Goal: Task Accomplishment & Management: Complete application form

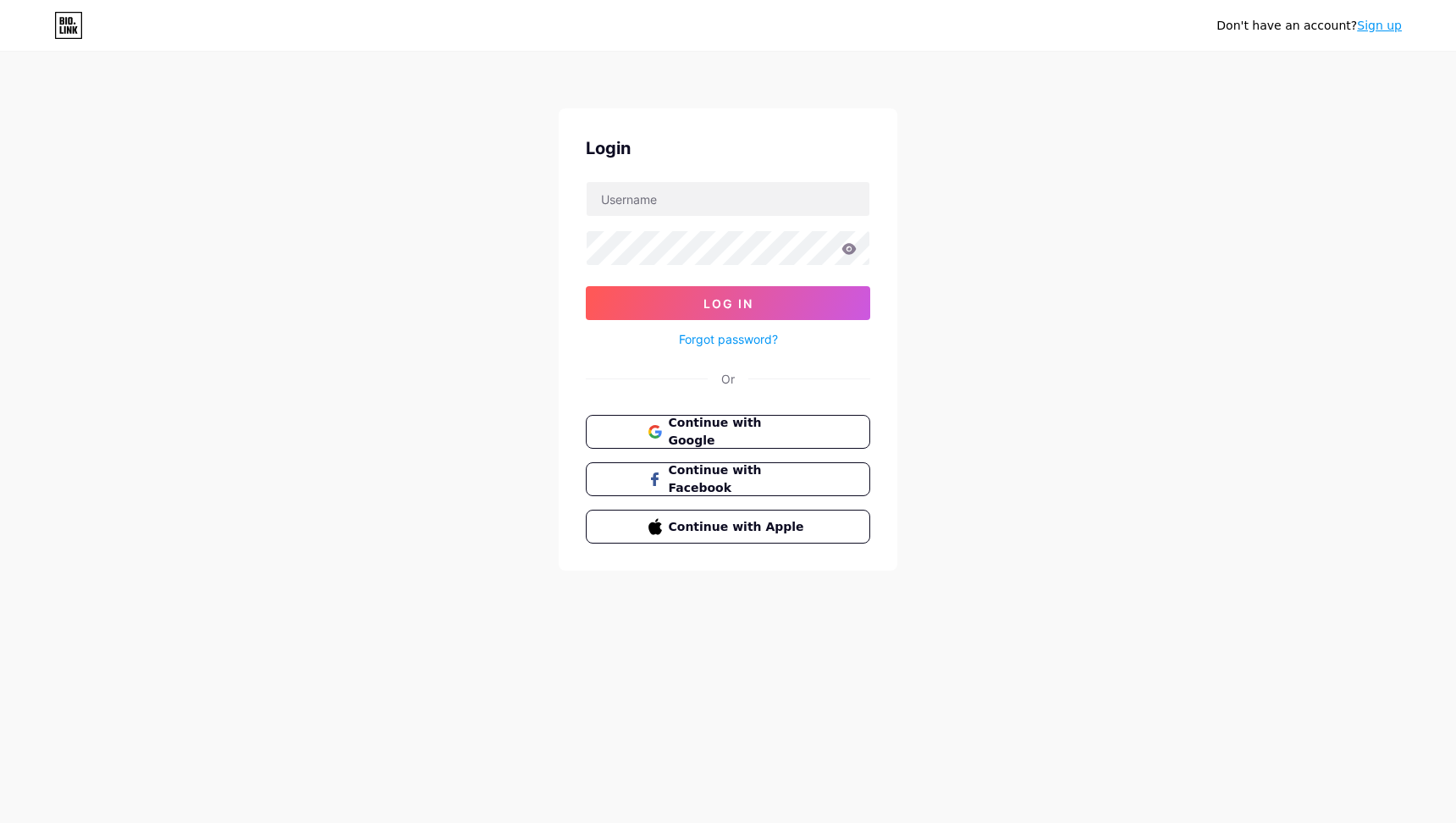
click at [721, 458] on div "Continue with Google Continue with Facebook Continue with Apple" at bounding box center [728, 479] width 285 height 128
click at [725, 439] on span "Continue with Google" at bounding box center [738, 432] width 142 height 36
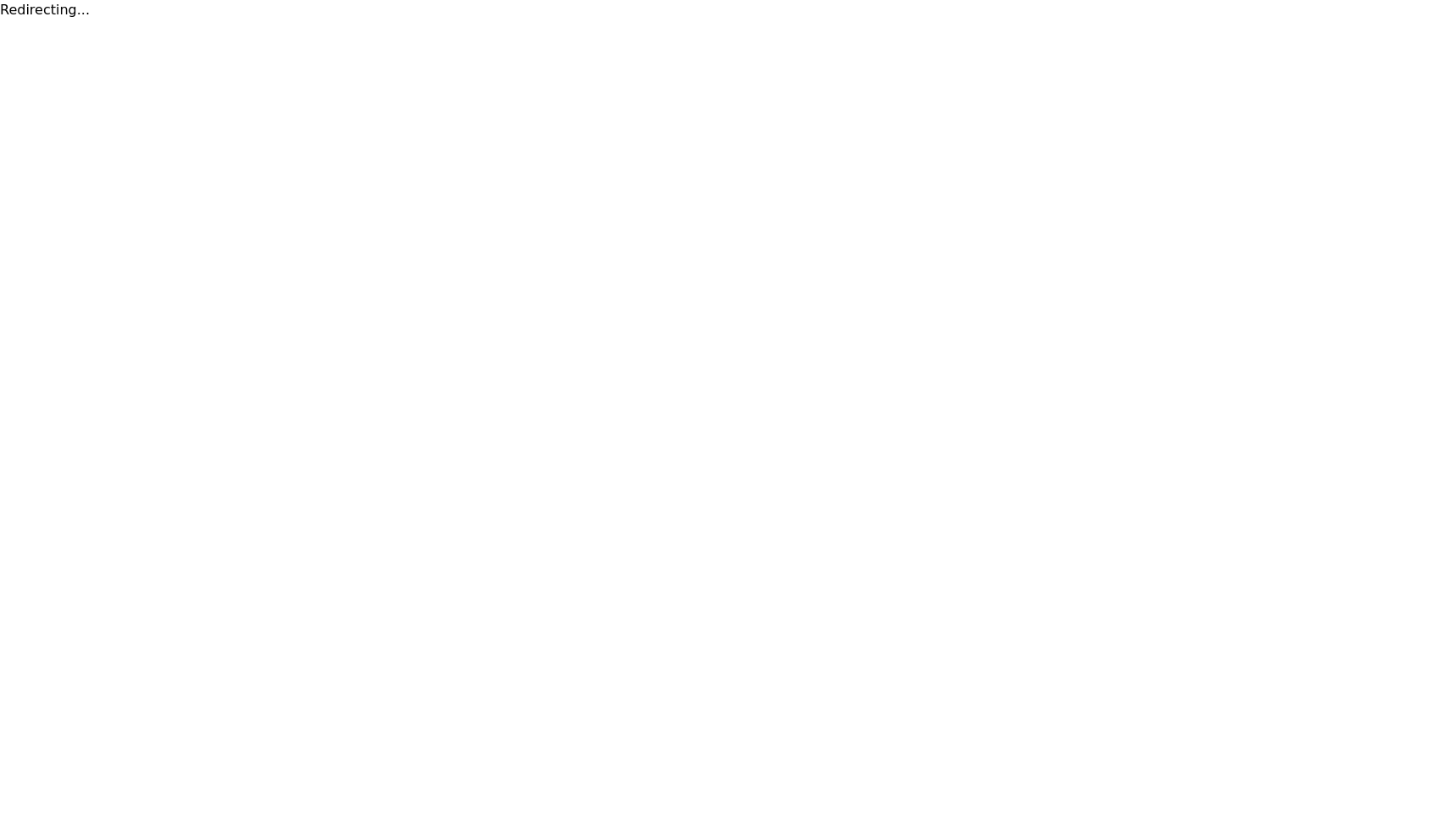
click at [613, 20] on html "Redirecting..." at bounding box center [728, 10] width 1456 height 20
click at [358, 0] on html at bounding box center [728, 0] width 1456 height 0
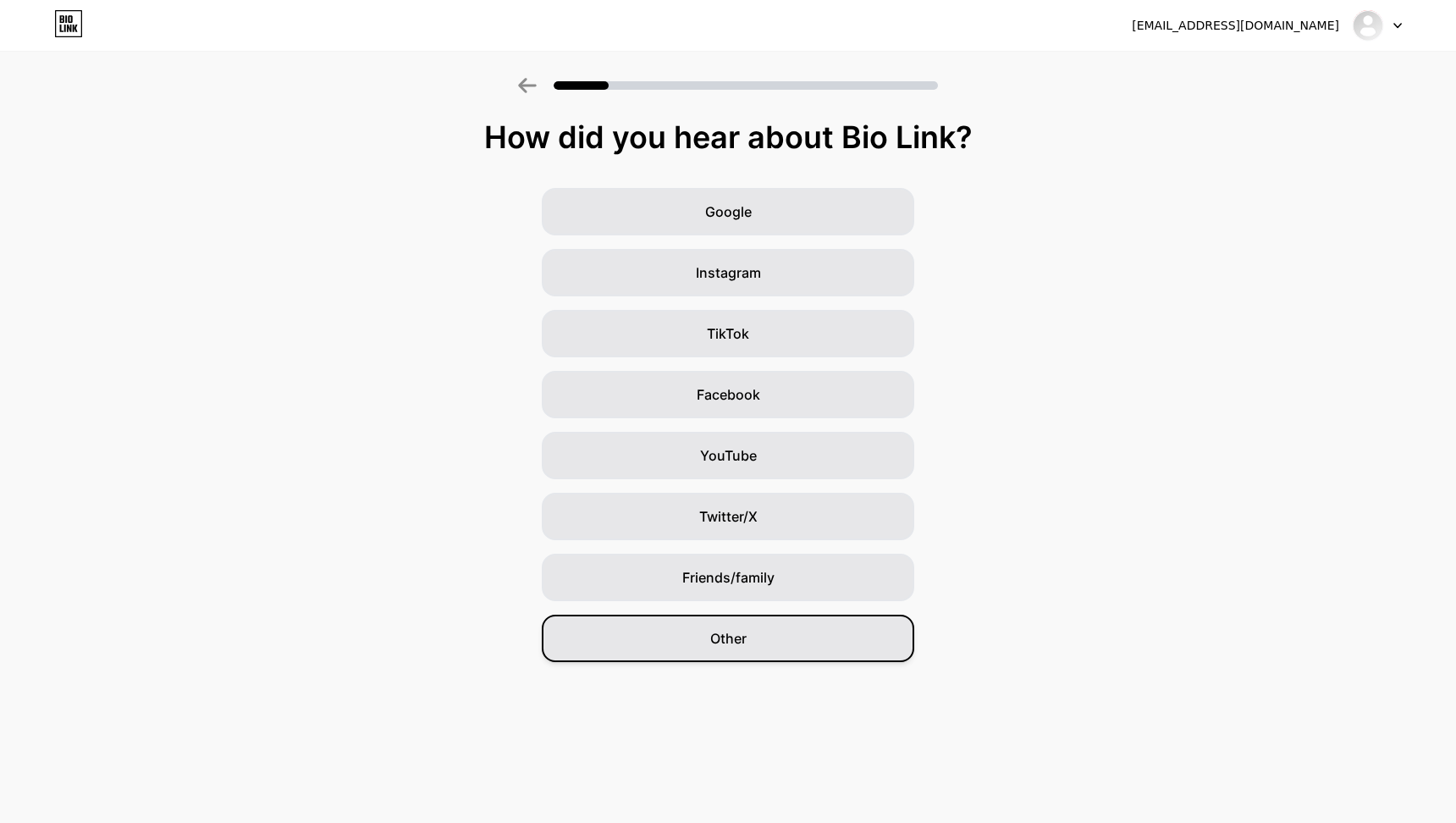
click at [748, 642] on div "Other" at bounding box center [727, 639] width 372 height 48
